Goal: Information Seeking & Learning: Check status

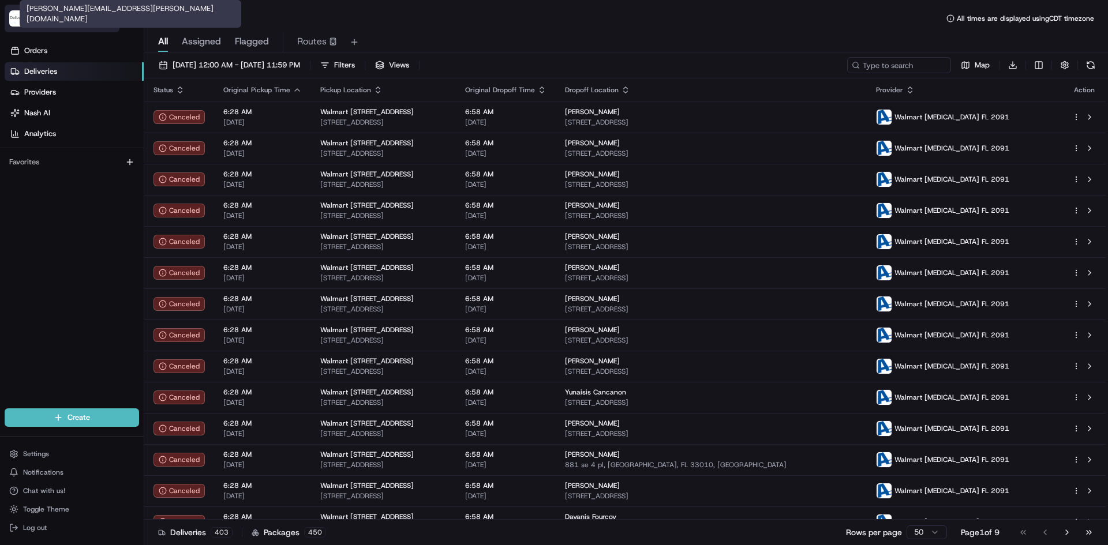
click at [63, 25] on span "[PERSON_NAME][EMAIL_ADDRESS][PERSON_NAME][DOMAIN_NAME]" at bounding box center [73, 24] width 83 height 9
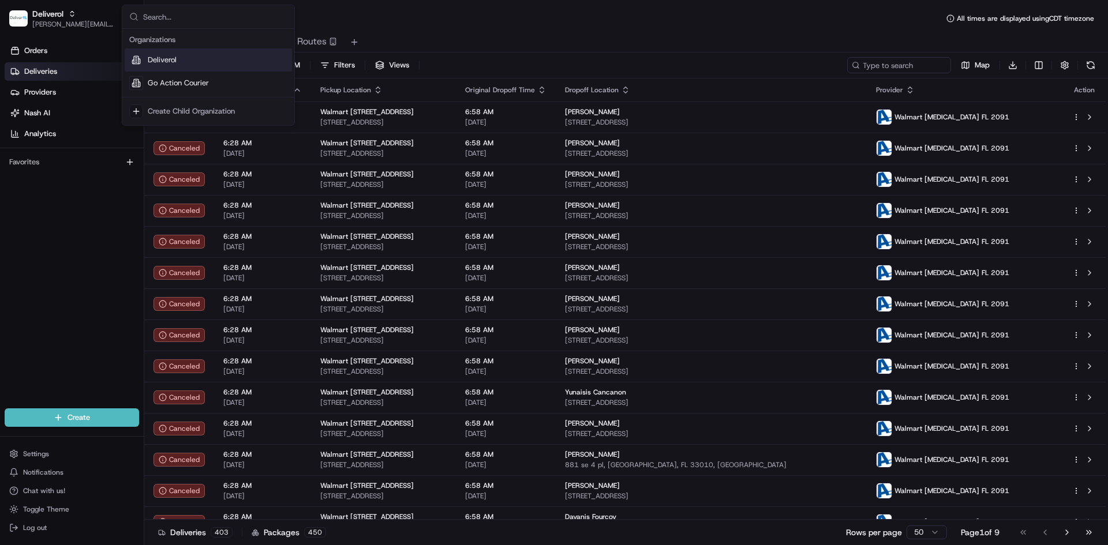
click at [581, 40] on div "All Assigned Flagged Routes" at bounding box center [626, 42] width 964 height 20
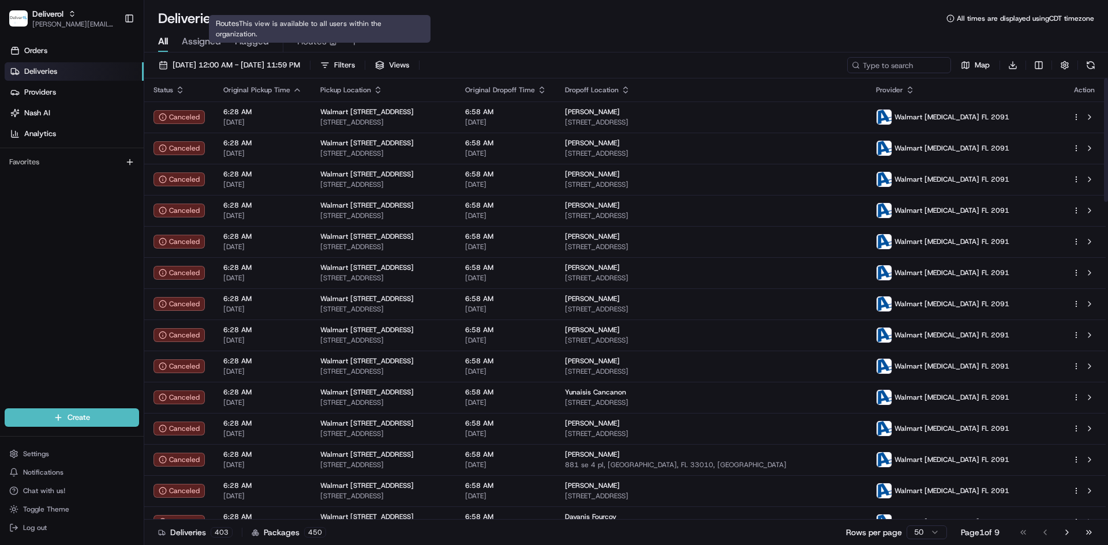
click at [310, 44] on span "Routes" at bounding box center [311, 42] width 29 height 14
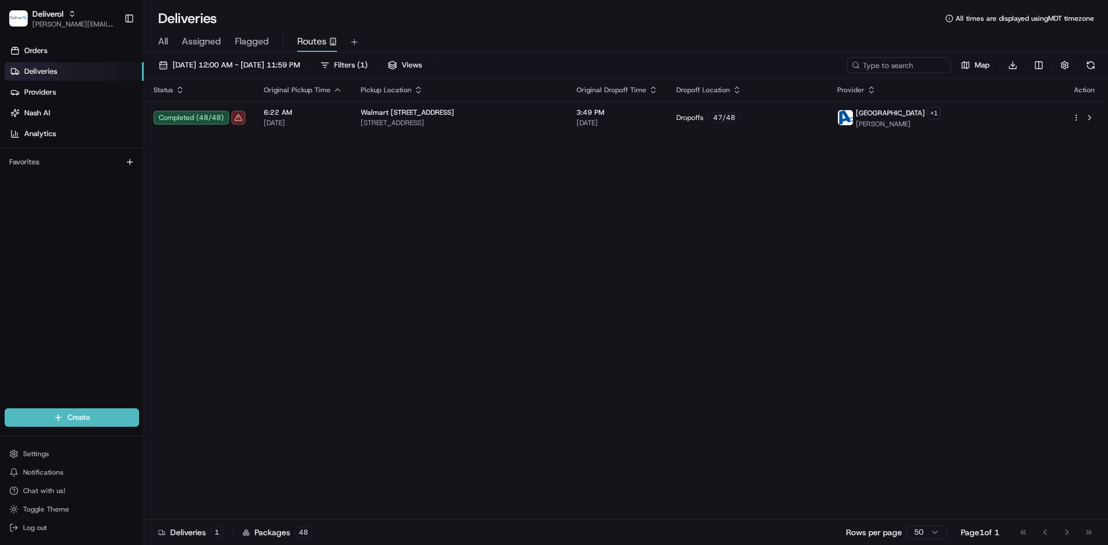
click at [162, 43] on span "All" at bounding box center [163, 42] width 10 height 14
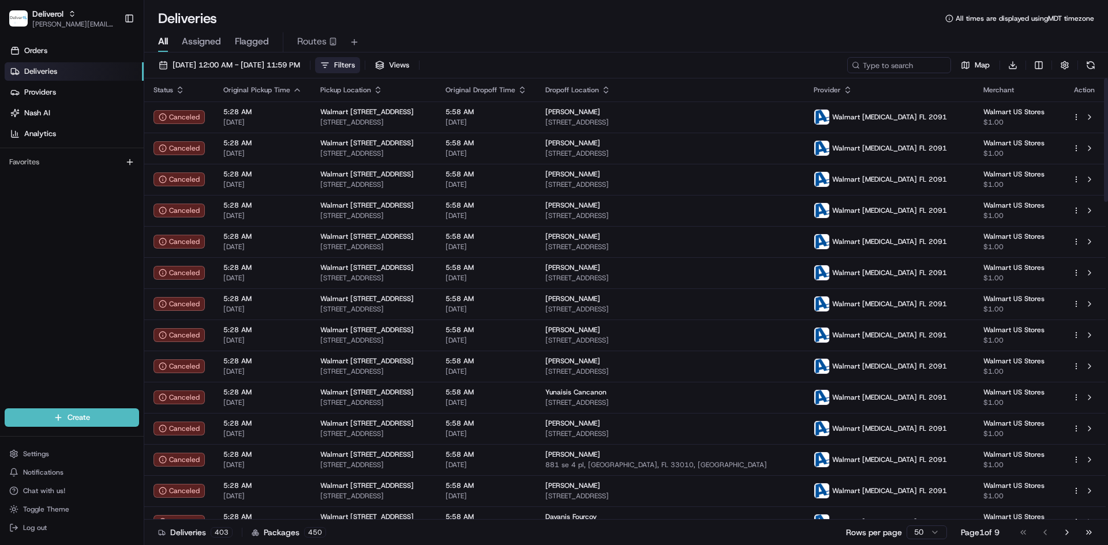
click at [355, 62] on span "Filters" at bounding box center [344, 65] width 21 height 10
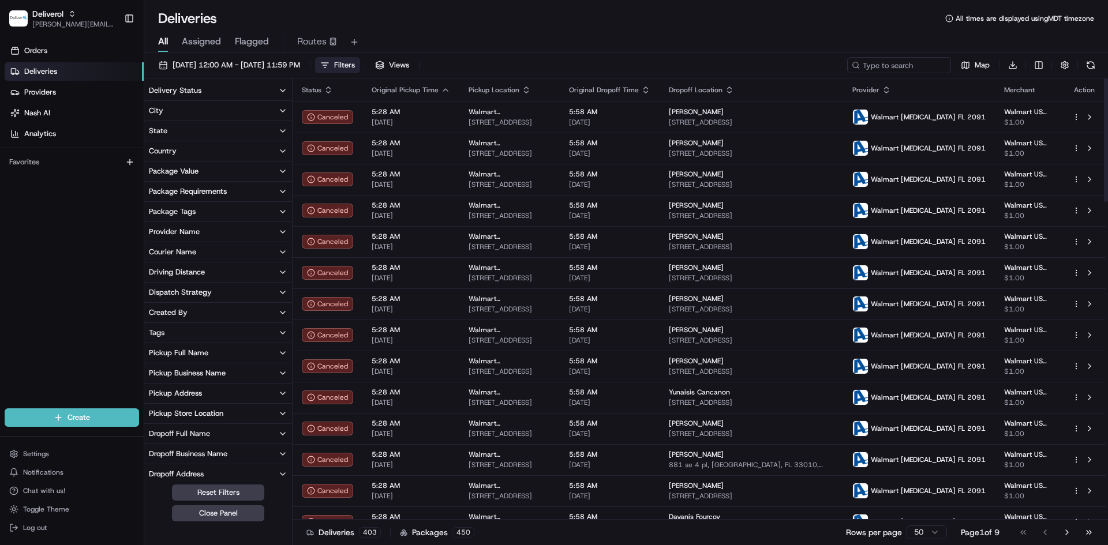
click at [229, 92] on button "Delivery Status" at bounding box center [218, 91] width 148 height 20
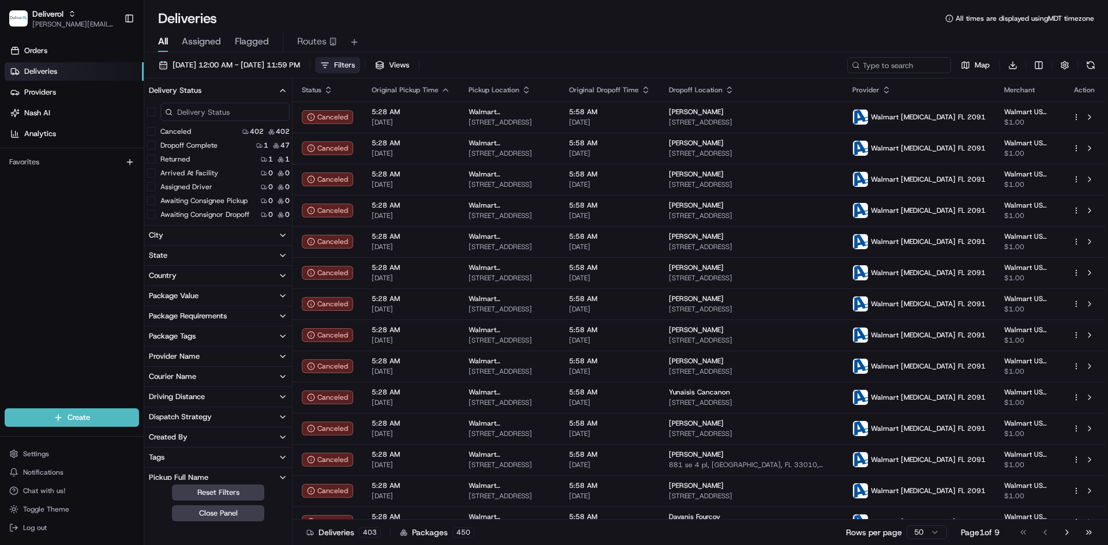
click at [152, 113] on button "button" at bounding box center [151, 111] width 9 height 9
click at [152, 134] on button "Canceled" at bounding box center [151, 132] width 9 height 9
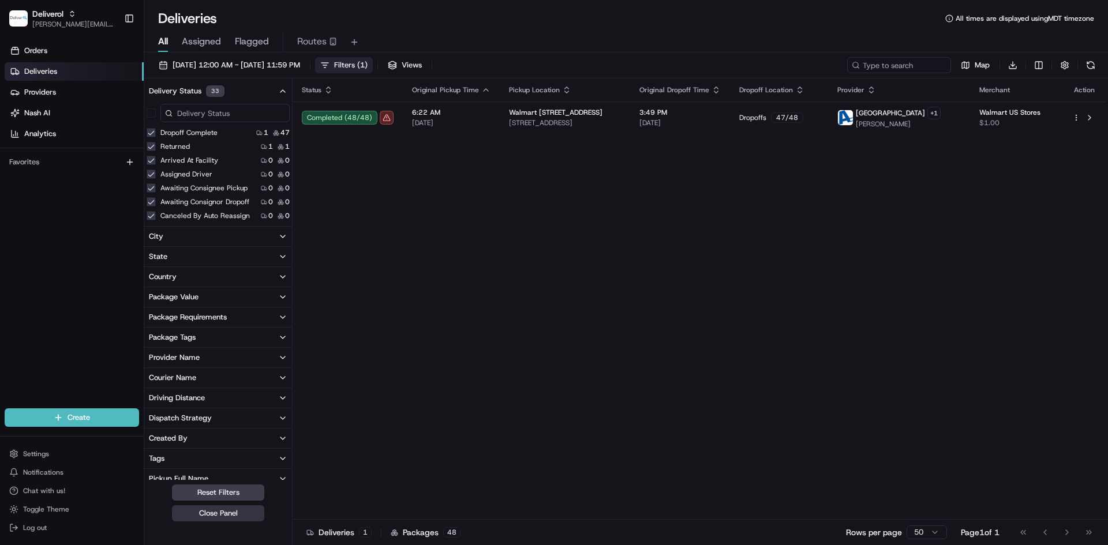
click at [215, 513] on button "Close Panel" at bounding box center [218, 514] width 92 height 16
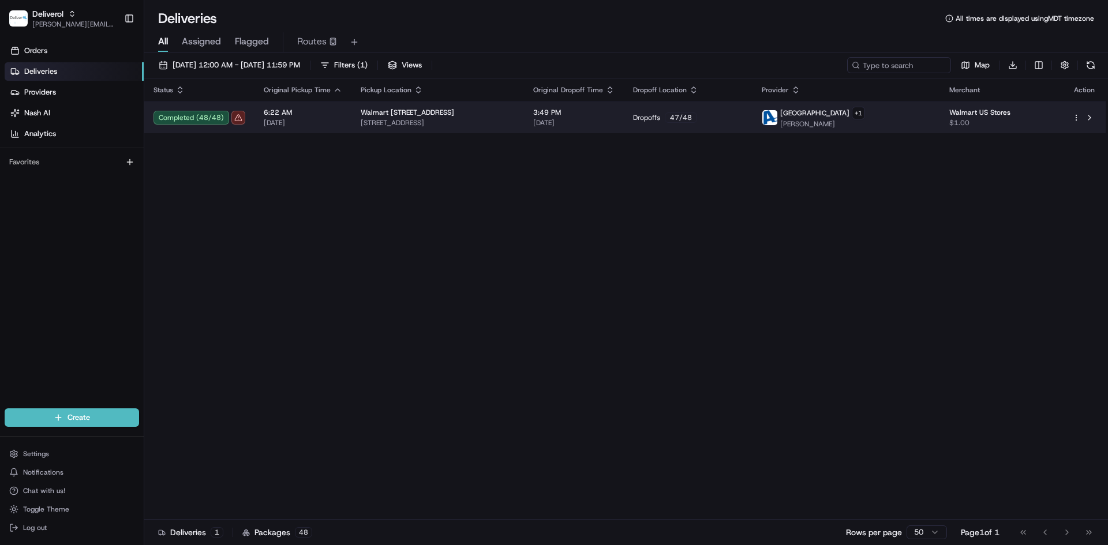
click at [1077, 121] on html "Deliverol [PERSON_NAME][EMAIL_ADDRESS][PERSON_NAME][DOMAIN_NAME] Toggle Sidebar…" at bounding box center [554, 272] width 1108 height 545
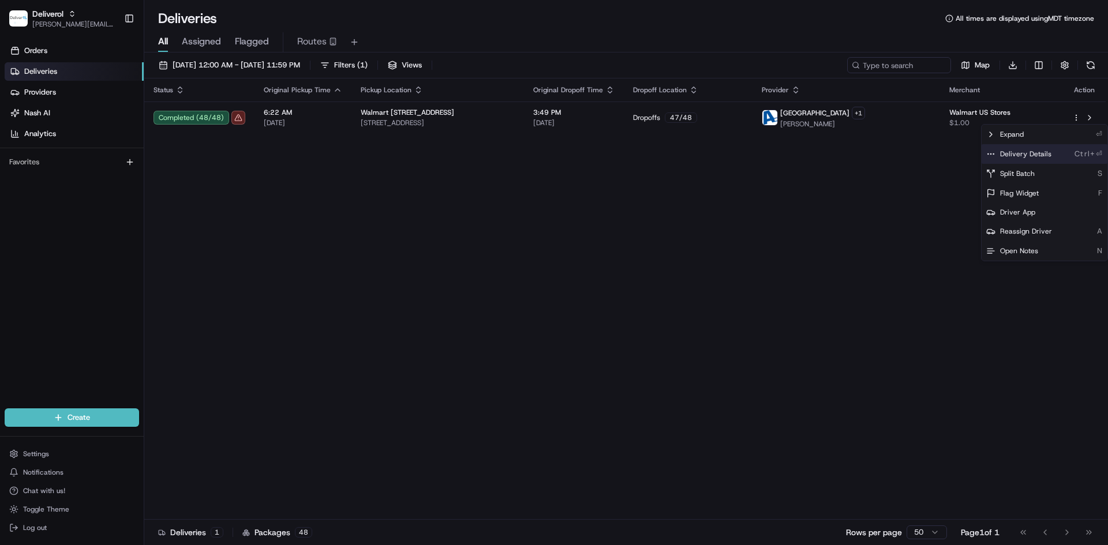
click at [1031, 157] on span "Delivery Details" at bounding box center [1025, 153] width 51 height 9
click at [855, 124] on html "Deliverol [PERSON_NAME][EMAIL_ADDRESS][PERSON_NAME][DOMAIN_NAME] Toggle Sidebar…" at bounding box center [554, 272] width 1108 height 545
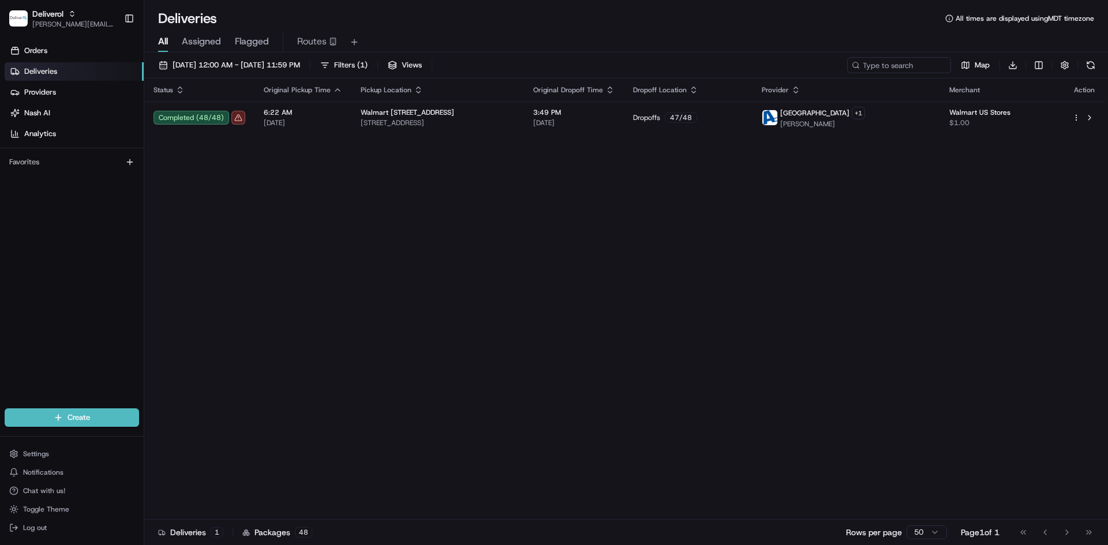
click at [855, 124] on span "[PERSON_NAME]" at bounding box center [822, 123] width 85 height 9
